Goal: Task Accomplishment & Management: Manage account settings

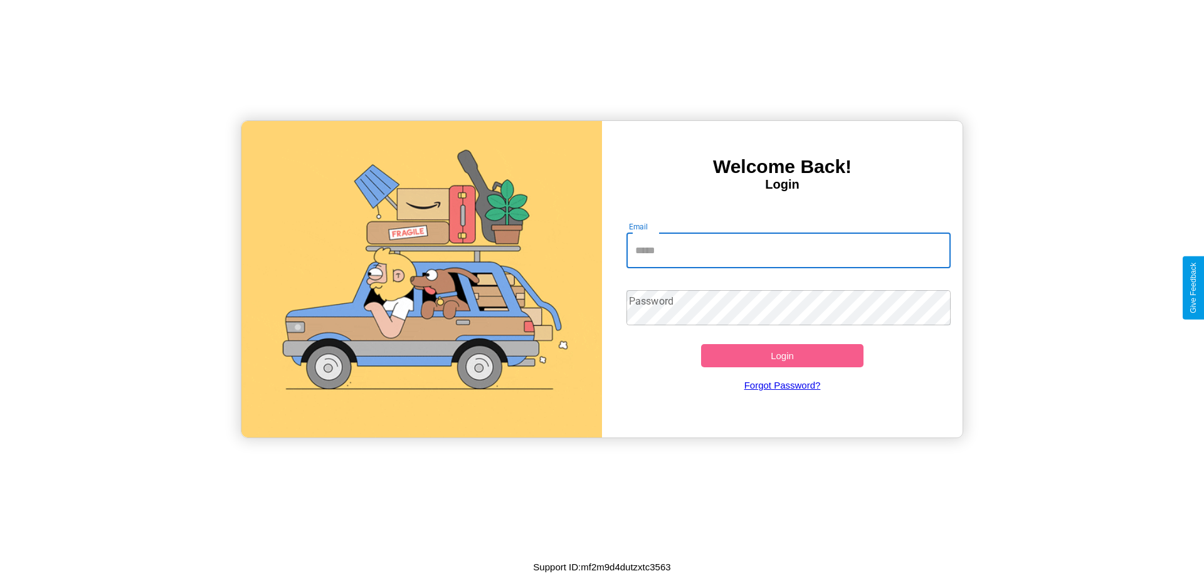
click at [788, 250] on input "Email" at bounding box center [788, 250] width 325 height 35
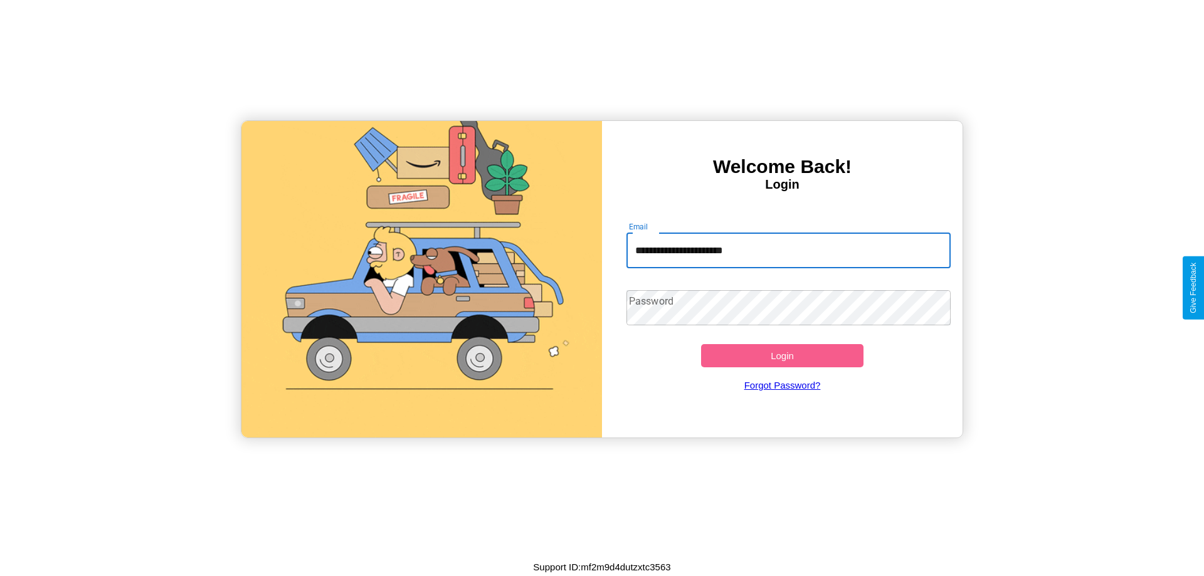
type input "**********"
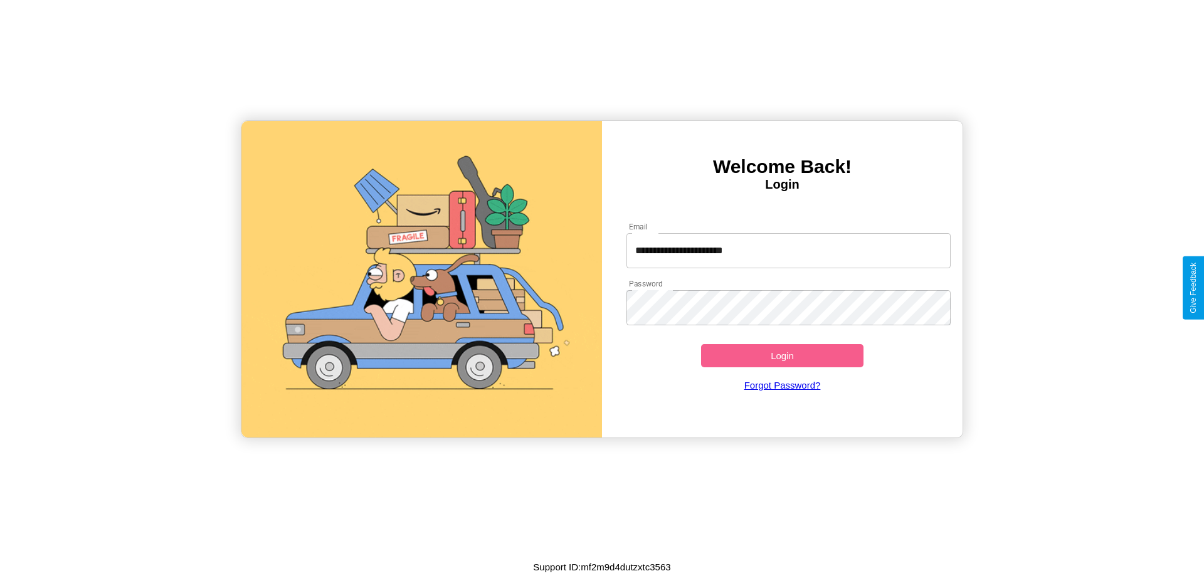
click at [782, 356] on button "Login" at bounding box center [782, 355] width 162 height 23
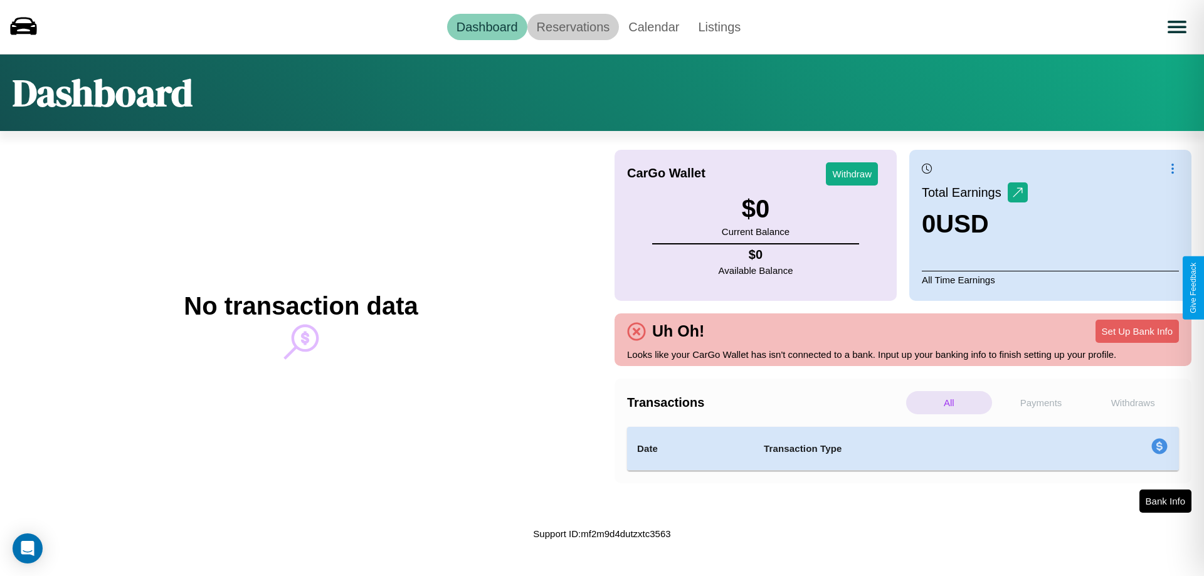
click at [573, 26] on link "Reservations" at bounding box center [573, 27] width 92 height 26
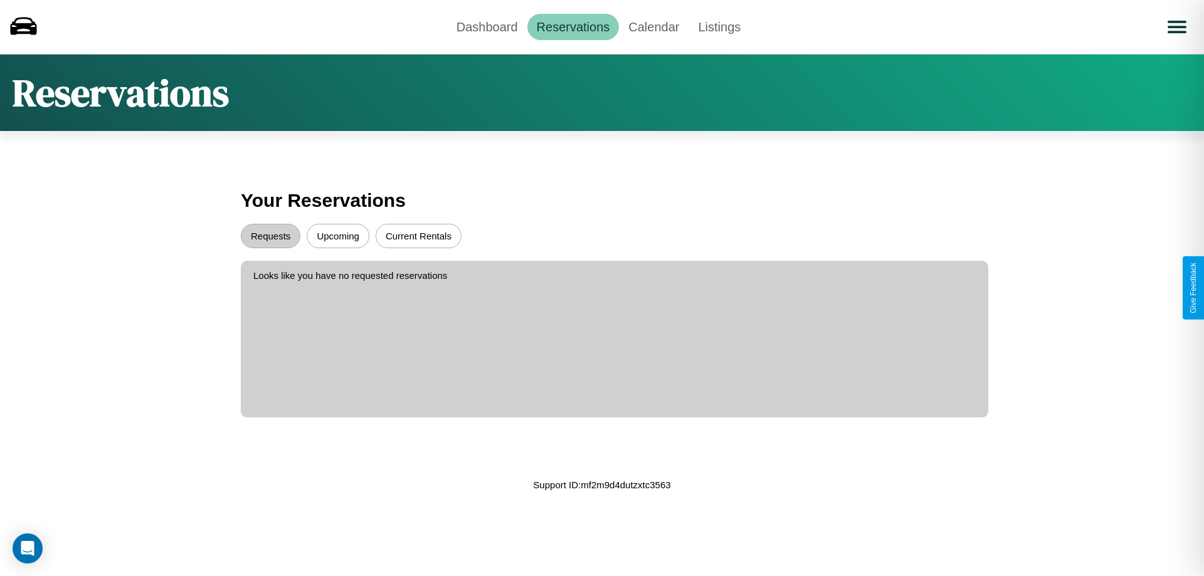
click at [338, 236] on button "Upcoming" at bounding box center [338, 236] width 63 height 24
click at [270, 236] on button "Requests" at bounding box center [271, 236] width 60 height 24
click at [653, 26] on link "Calendar" at bounding box center [654, 27] width 70 height 26
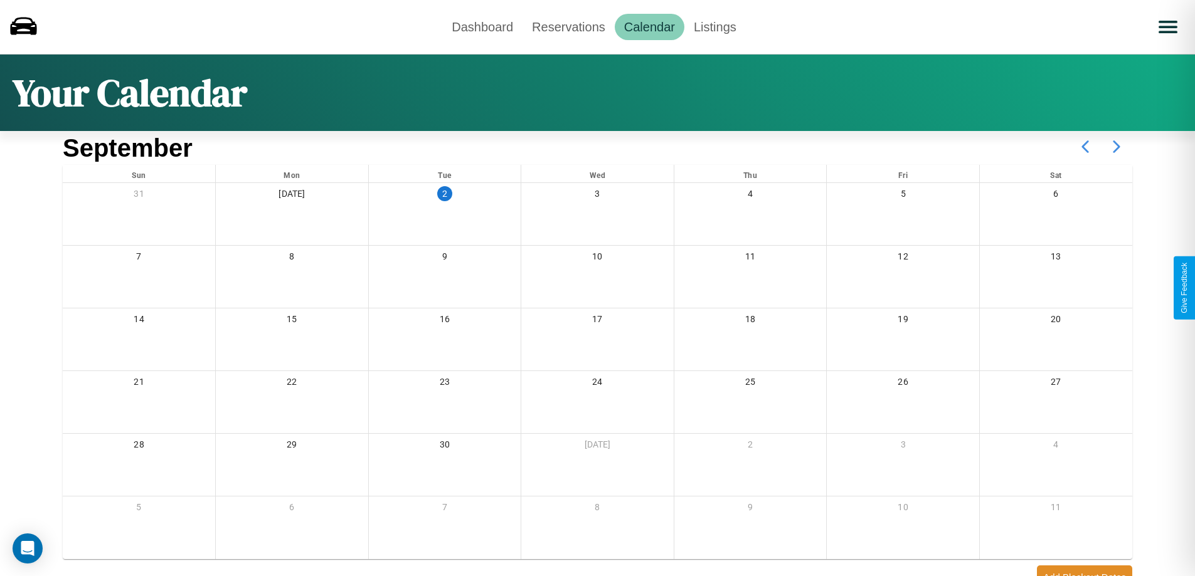
click at [1116, 147] on icon at bounding box center [1116, 146] width 31 height 31
click at [482, 26] on link "Dashboard" at bounding box center [482, 27] width 80 height 26
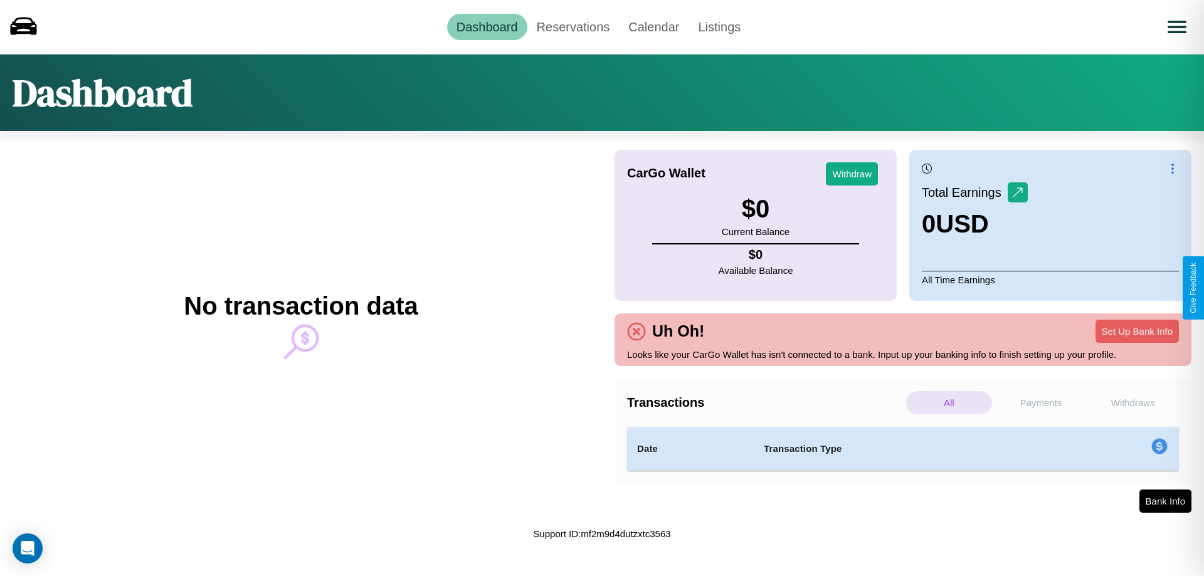
click at [949, 403] on p "All" at bounding box center [949, 402] width 86 height 23
click at [1133, 403] on p "Withdraws" at bounding box center [1133, 402] width 86 height 23
